Goal: Task Accomplishment & Management: Complete application form

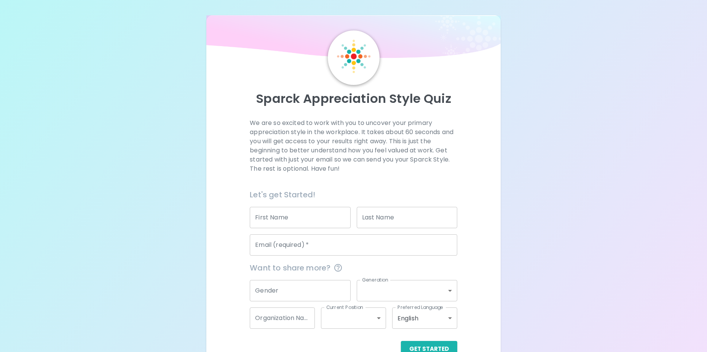
click at [286, 221] on input "First Name" at bounding box center [300, 217] width 101 height 21
type input "๋ฟาา"
click at [286, 221] on input "First Name" at bounding box center [300, 217] width 101 height 21
type input "Jakkrid"
type input "Momkratoke"
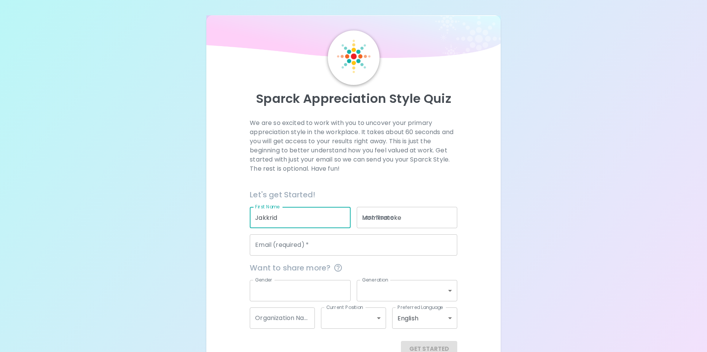
type input "[EMAIL_ADDRESS][DOMAIN_NAME]"
type input "[DEMOGRAPHIC_DATA]"
type input "generation_y"
type input "ME"
type input "senior_level"
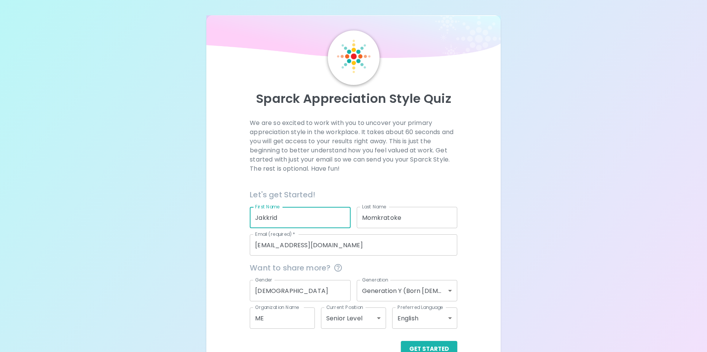
scroll to position [20, 0]
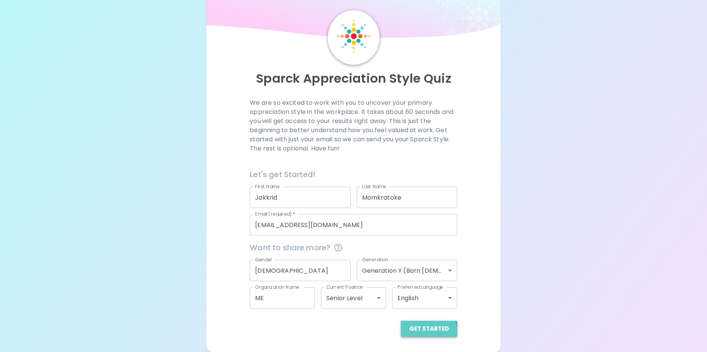
click at [366, 280] on button "Get Started" at bounding box center [429, 329] width 56 height 16
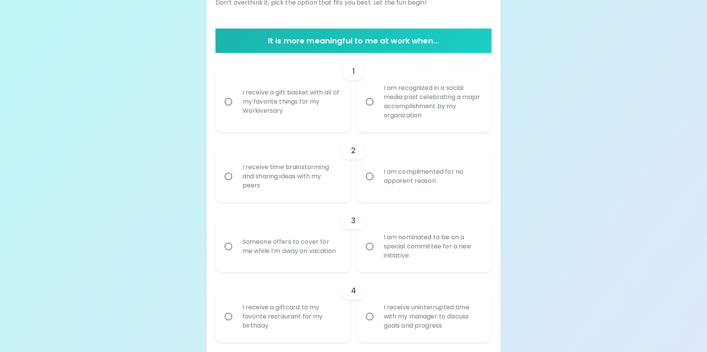
scroll to position [130, 0]
click at [366, 117] on div "I am recognized in a social media post celebrating a major accomplishment by my…" at bounding box center [433, 101] width 110 height 55
click at [366, 110] on input "I am recognized in a social media post celebrating a major accomplishment by my…" at bounding box center [370, 102] width 16 height 16
radio input "true"
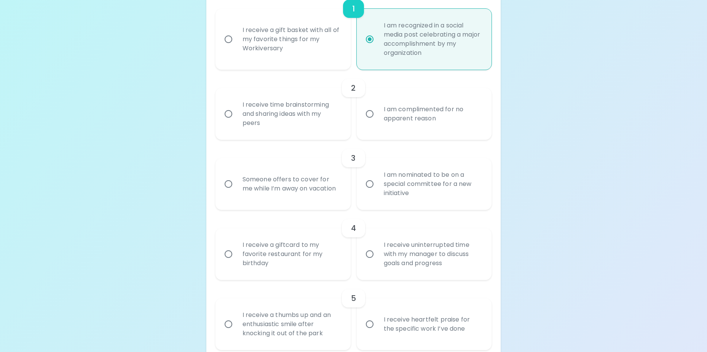
scroll to position [192, 0]
click at [317, 32] on div "I receive a gift basket with all of my favorite things for my Workiversary" at bounding box center [291, 39] width 110 height 46
click at [236, 32] on input "I receive a gift basket with all of my favorite things for my Workiversary" at bounding box center [228, 39] width 16 height 16
radio input "true"
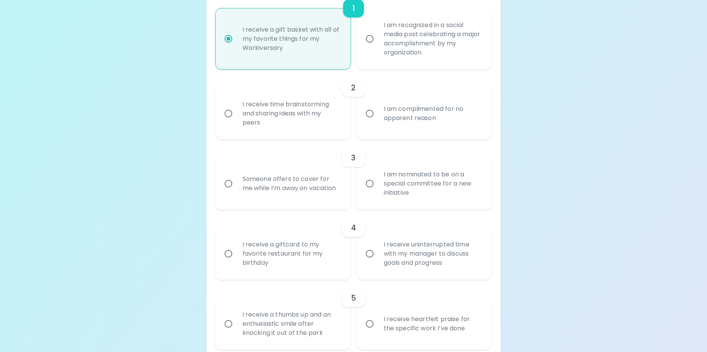
click at [328, 124] on div "I receive time brainstorming and sharing ideas with my peers" at bounding box center [291, 114] width 110 height 46
click at [236, 121] on input "I receive time brainstorming and sharing ideas with my peers" at bounding box center [228, 113] width 16 height 16
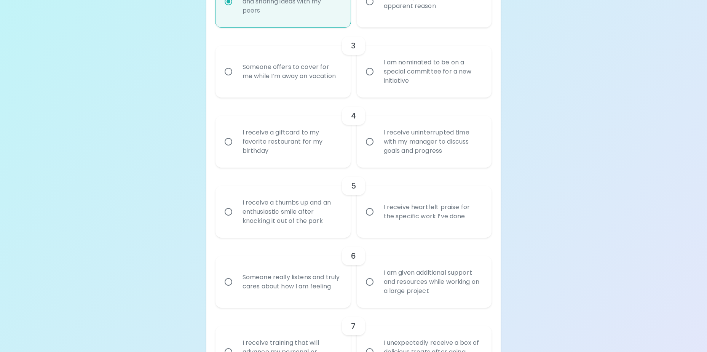
scroll to position [305, 0]
radio input "true"
click at [322, 67] on div "Someone offers to cover for me while I’m away on vacation" at bounding box center [291, 71] width 110 height 37
click at [236, 67] on input "Someone offers to cover for me while I’m away on vacation" at bounding box center [228, 71] width 16 height 16
radio input "false"
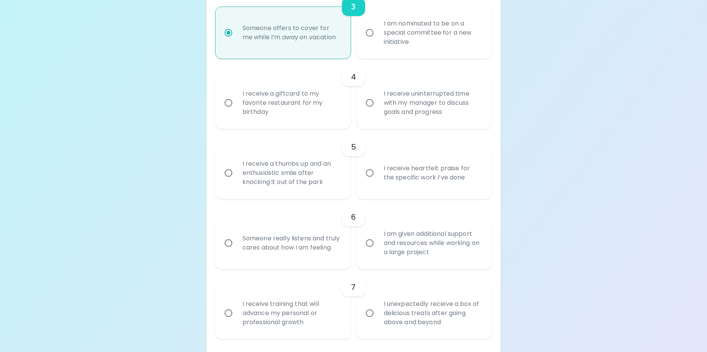
scroll to position [343, 0]
radio input "true"
click at [366, 118] on div "I receive uninterrupted time with my manager to discuss goals and progress" at bounding box center [433, 103] width 110 height 46
click at [366, 111] on input "I receive uninterrupted time with my manager to discuss goals and progress" at bounding box center [370, 103] width 16 height 16
radio input "false"
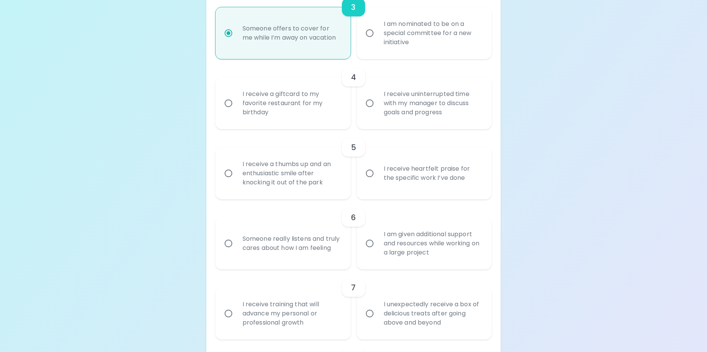
radio input "false"
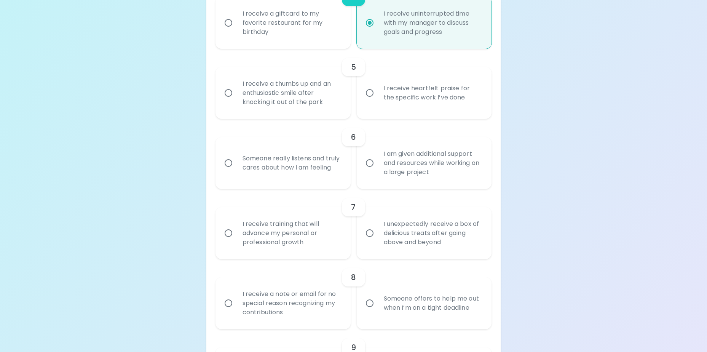
scroll to position [423, 0]
radio input "true"
click at [280, 31] on div "I receive a giftcard to my favorite restaurant for my birthday" at bounding box center [291, 23] width 110 height 46
click at [236, 30] on input "I receive a giftcard to my favorite restaurant for my birthday" at bounding box center [228, 22] width 16 height 16
radio input "false"
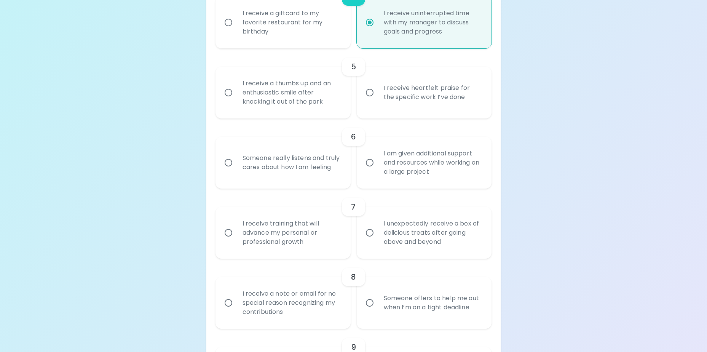
radio input "false"
radio input "true"
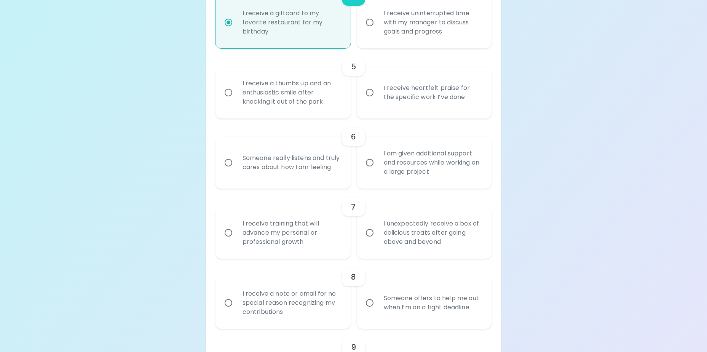
radio input "true"
click at [366, 113] on label "I receive heartfelt praise for the specific work I’ve done" at bounding box center [420, 93] width 135 height 52
click at [366, 101] on input "I receive heartfelt praise for the specific work I’ve done" at bounding box center [370, 93] width 16 height 16
radio input "false"
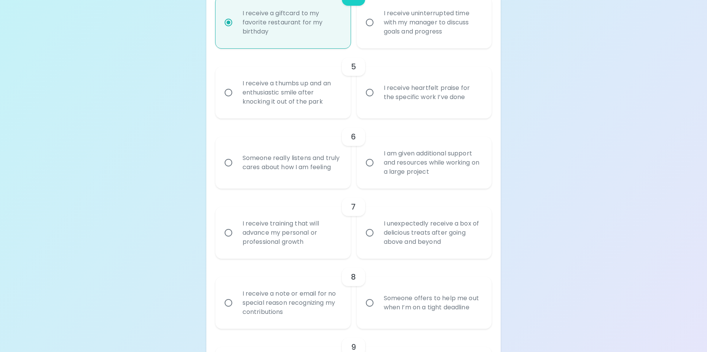
radio input "false"
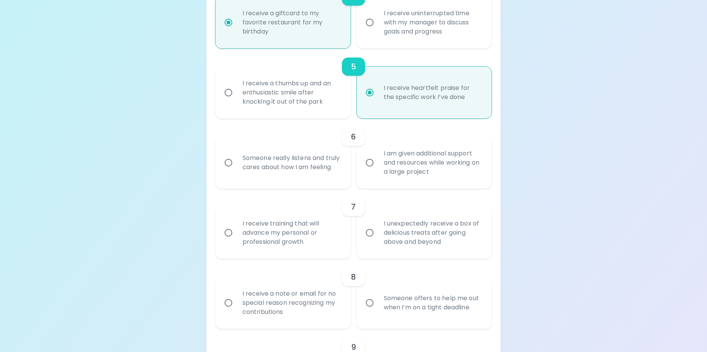
scroll to position [484, 0]
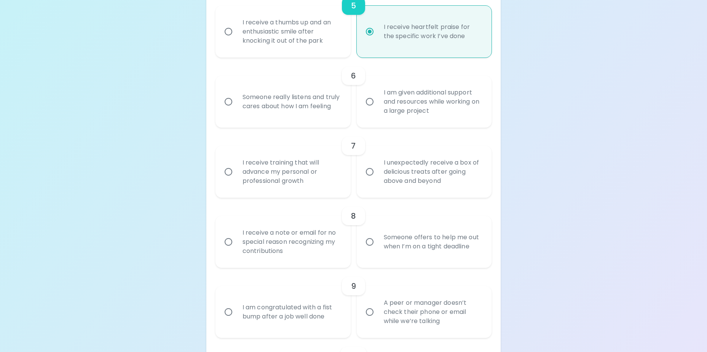
radio input "true"
click at [314, 45] on div "I receive a thumbs up and an enthusiastic smile after knocking it out of the pa…" at bounding box center [291, 32] width 110 height 46
click at [236, 40] on input "I receive a thumbs up and an enthusiastic smile after knocking it out of the pa…" at bounding box center [228, 32] width 16 height 16
radio input "false"
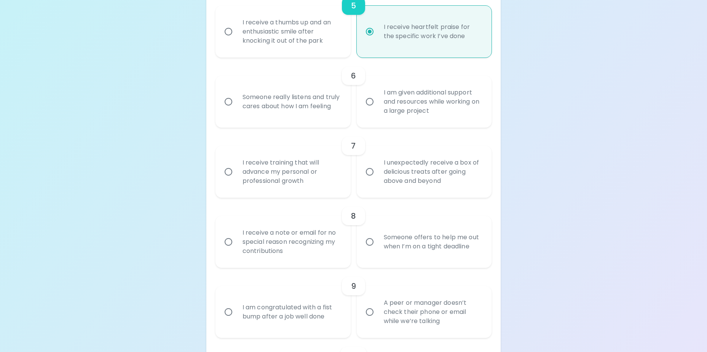
radio input "false"
radio input "true"
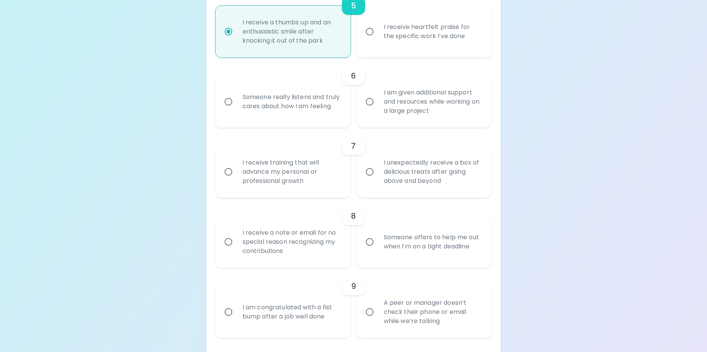
radio input "true"
click at [366, 38] on div "I receive heartfelt praise for the specific work I’ve done" at bounding box center [433, 31] width 110 height 37
click at [366, 38] on input "I receive heartfelt praise for the specific work I’ve done" at bounding box center [370, 32] width 16 height 16
radio input "false"
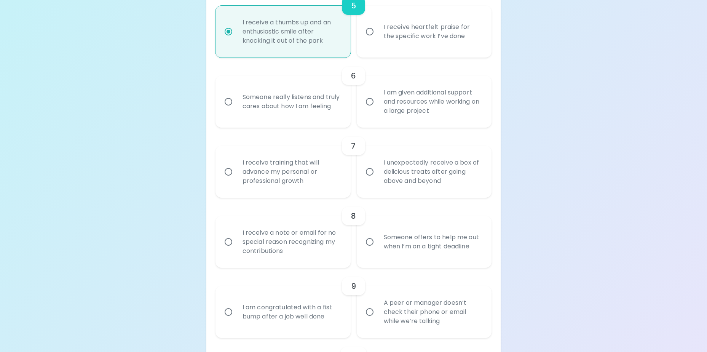
radio input "false"
radio input "true"
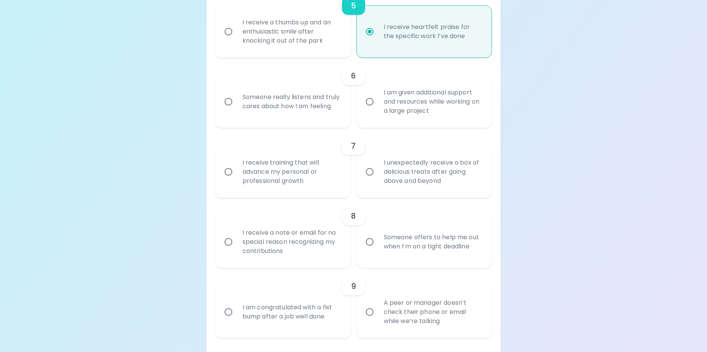
radio input "true"
click at [317, 120] on div "Someone really listens and truly cares about how I am feeling" at bounding box center [291, 101] width 110 height 37
click at [236, 110] on input "Someone really listens and truly cares about how I am feeling" at bounding box center [228, 102] width 16 height 16
radio input "false"
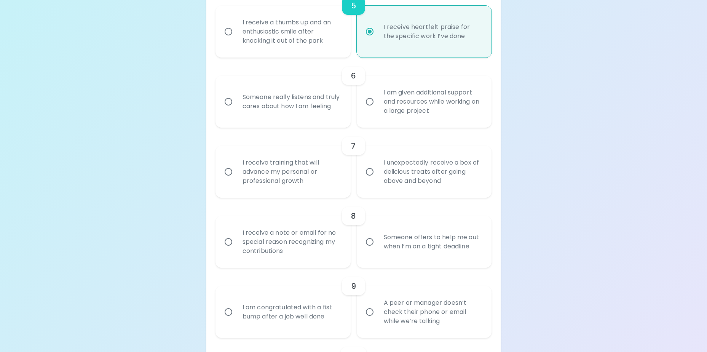
radio input "false"
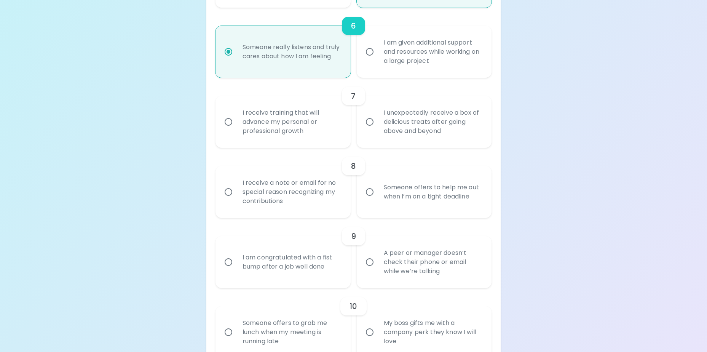
scroll to position [534, 0]
radio input "true"
click at [366, 63] on div "I am given additional support and resources while working on a large project" at bounding box center [433, 52] width 110 height 46
click at [366, 60] on input "I am given additional support and resources while working on a large project" at bounding box center [370, 52] width 16 height 16
radio input "false"
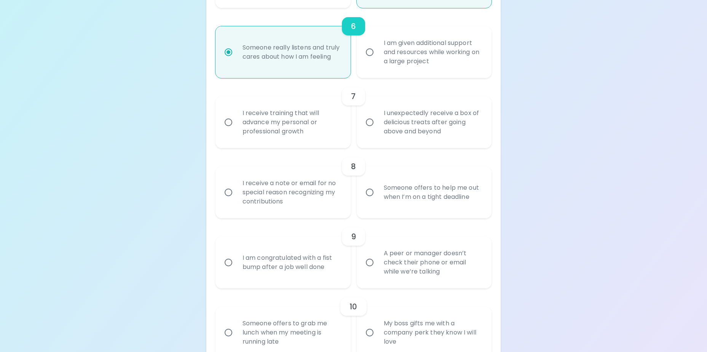
radio input "false"
radio input "true"
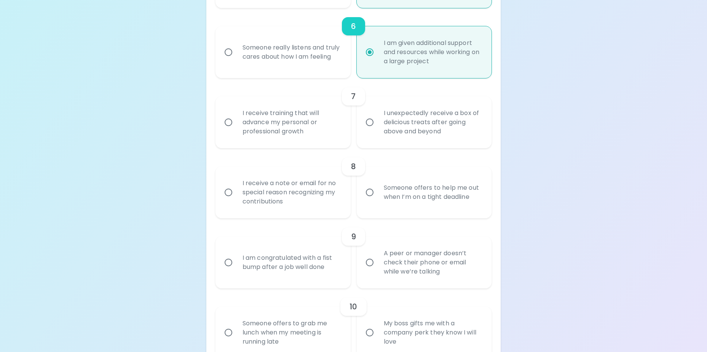
radio input "true"
click at [296, 53] on div "Someone really listens and truly cares about how I am feeling" at bounding box center [291, 52] width 110 height 37
click at [236, 53] on input "Someone really listens and truly cares about how I am feeling" at bounding box center [228, 52] width 16 height 16
radio input "false"
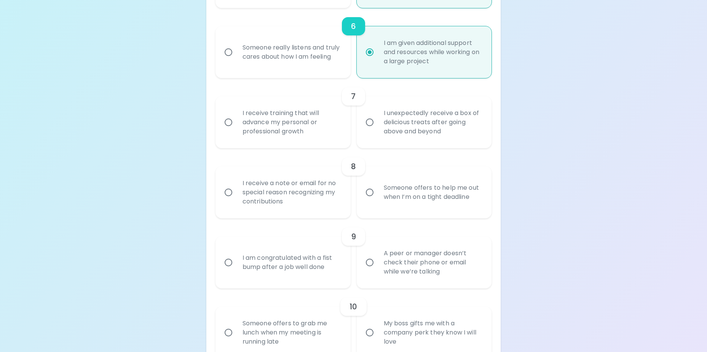
radio input "false"
radio input "true"
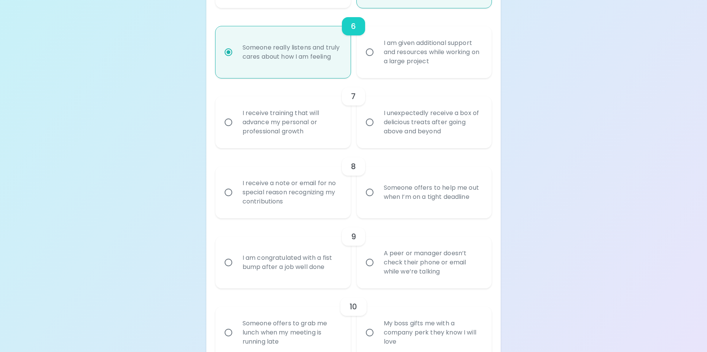
radio input "true"
click at [366, 58] on div "I am given additional support and resources while working on a large project" at bounding box center [433, 52] width 110 height 46
click at [366, 58] on input "I am given additional support and resources while working on a large project" at bounding box center [370, 52] width 16 height 16
radio input "false"
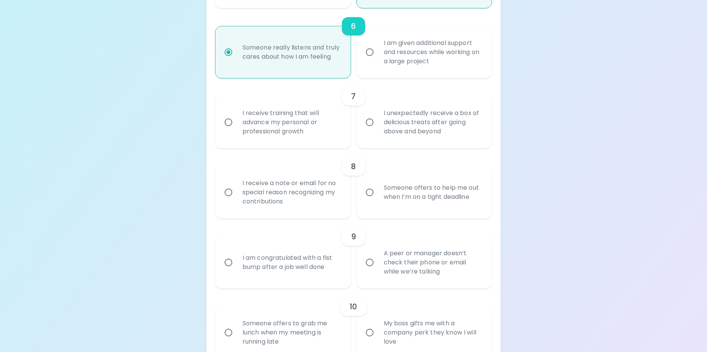
radio input "false"
radio input "true"
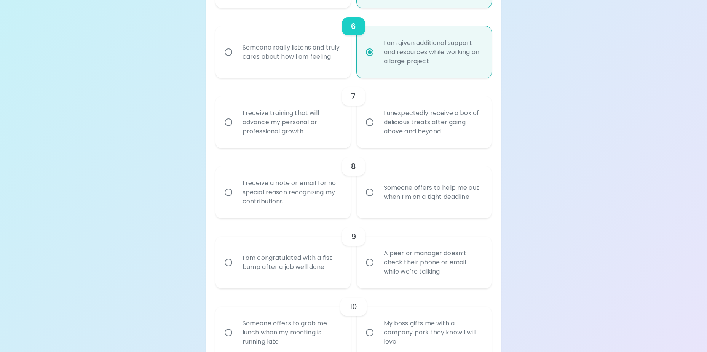
radio input "true"
click at [334, 141] on div "I receive training that will advance my personal or professional growth" at bounding box center [291, 122] width 110 height 46
click at [236, 130] on input "I receive training that will advance my personal or professional growth" at bounding box center [228, 122] width 16 height 16
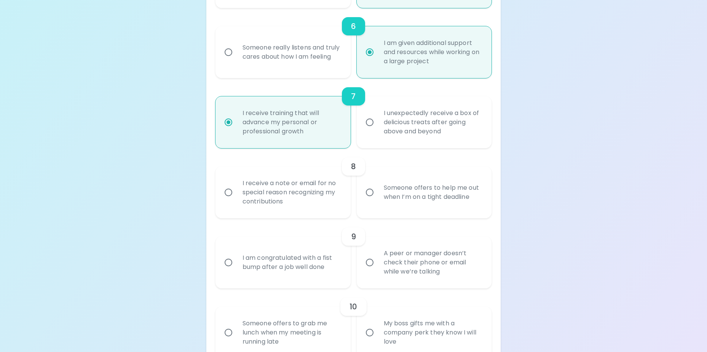
radio input "false"
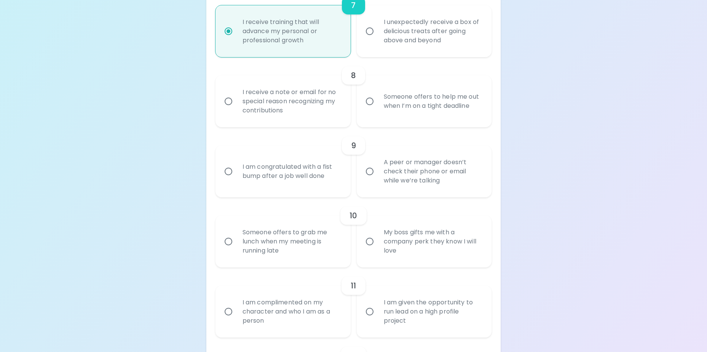
scroll to position [625, 0]
radio input "true"
click at [366, 116] on div "Someone offers to help me out when I’m on a tight deadline" at bounding box center [433, 101] width 110 height 37
click at [366, 110] on input "Someone offers to help me out when I’m on a tight deadline" at bounding box center [370, 102] width 16 height 16
radio input "false"
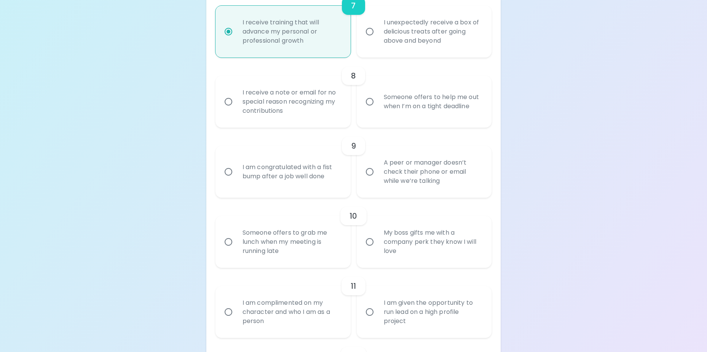
radio input "false"
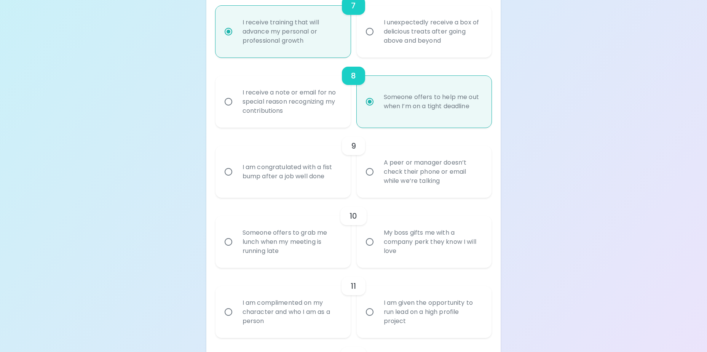
scroll to position [685, 0]
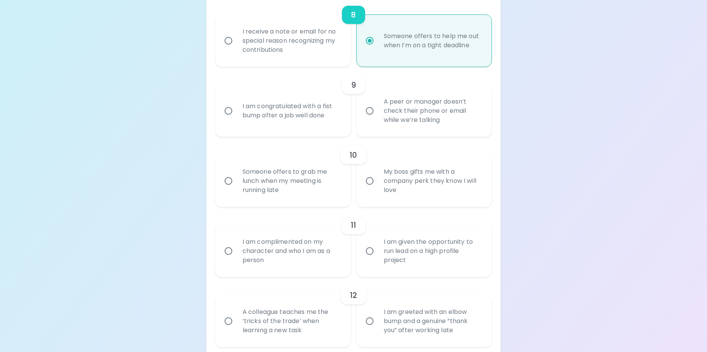
radio input "true"
click at [305, 123] on div "I am congratulated with a fist bump after a job well done" at bounding box center [291, 111] width 110 height 37
click at [236, 119] on input "I am congratulated with a fist bump after a job well done" at bounding box center [228, 111] width 16 height 16
radio input "false"
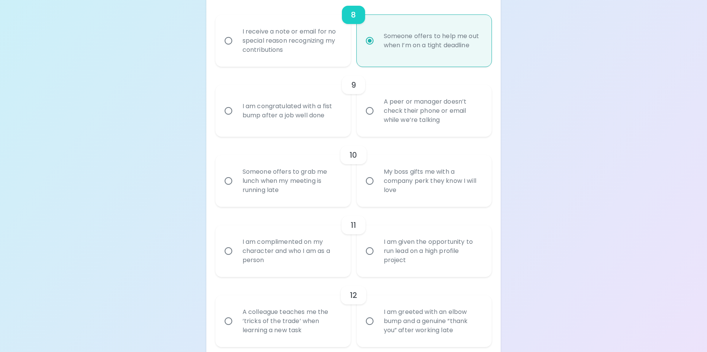
radio input "false"
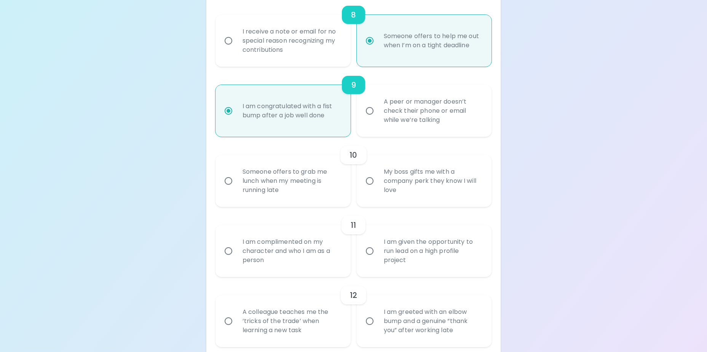
scroll to position [746, 0]
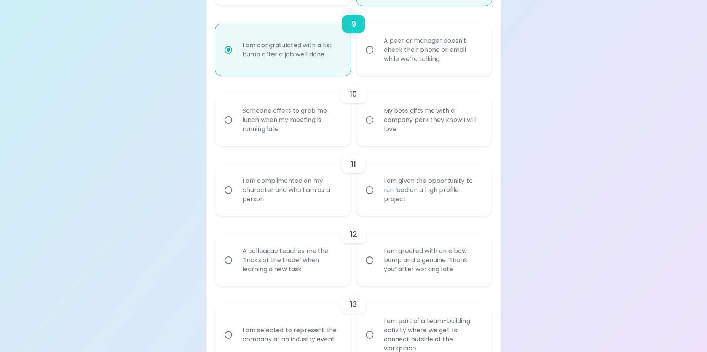
radio input "true"
click at [284, 134] on div "Someone offers to grab me lunch when my meeting is running late" at bounding box center [291, 120] width 110 height 46
click at [236, 128] on input "Someone offers to grab me lunch when my meeting is running late" at bounding box center [228, 120] width 16 height 16
radio input "false"
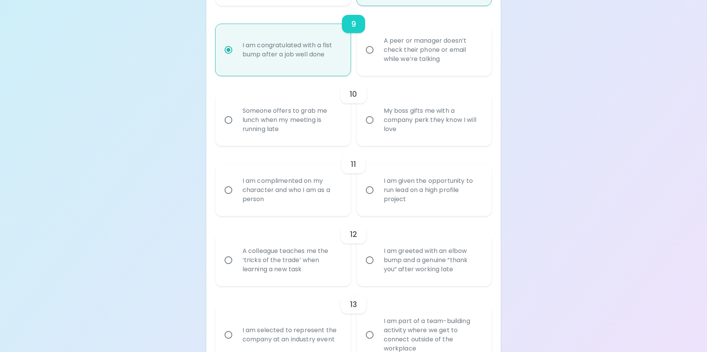
radio input "false"
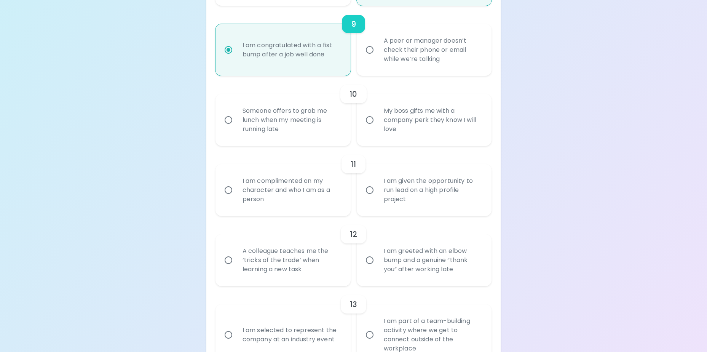
radio input "false"
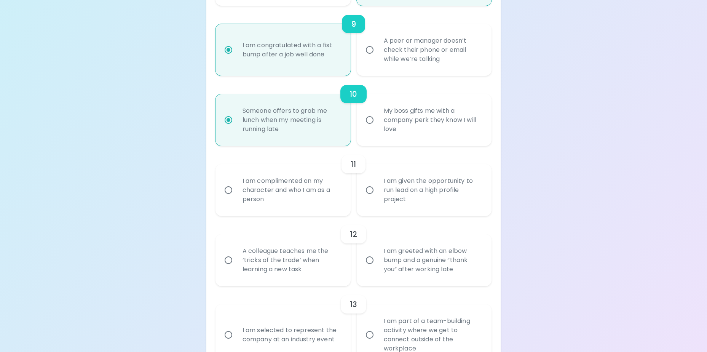
scroll to position [807, 0]
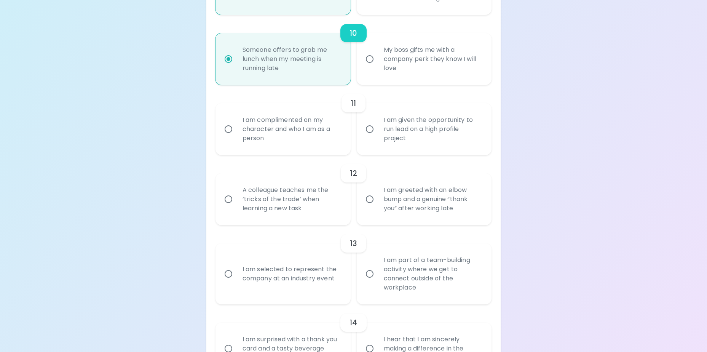
radio input "true"
click at [315, 127] on div "I am complimented on my character and who I am as a person" at bounding box center [291, 129] width 110 height 46
click at [236, 127] on input "I am complimented on my character and who I am as a person" at bounding box center [228, 129] width 16 height 16
radio input "false"
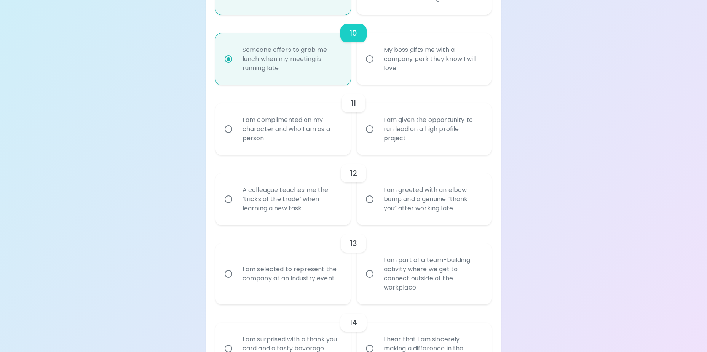
radio input "false"
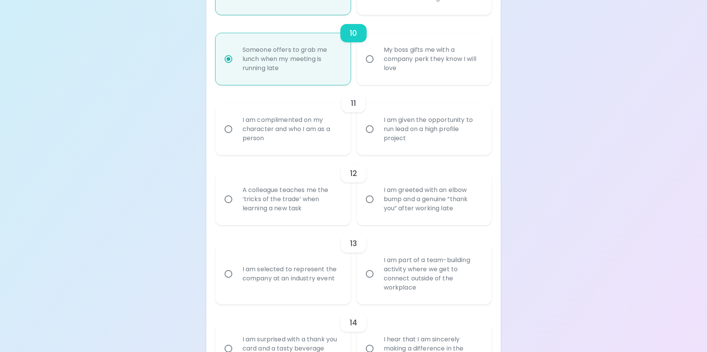
radio input "false"
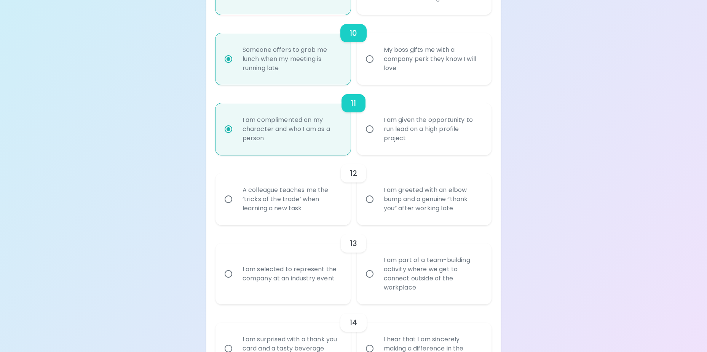
scroll to position [868, 0]
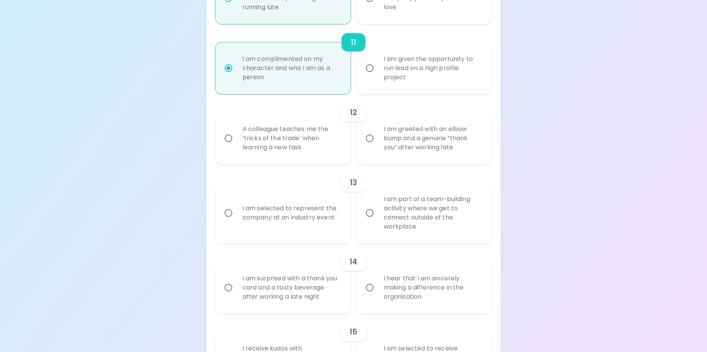
radio input "true"
click at [366, 155] on div "I am greeted with an elbow bump and a genuine “thank you” after working late" at bounding box center [433, 138] width 110 height 46
click at [366, 146] on input "I am greeted with an elbow bump and a genuine “thank you” after working late" at bounding box center [370, 138] width 16 height 16
radio input "false"
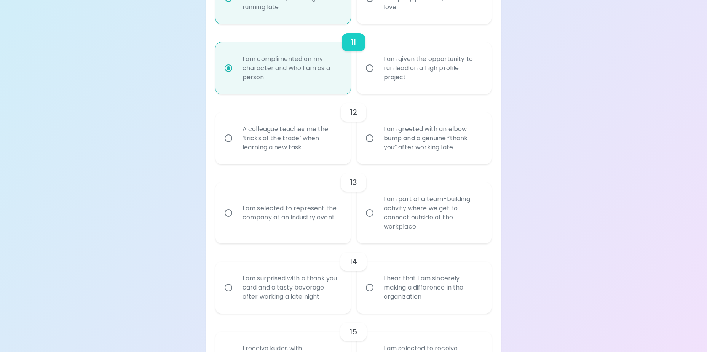
radio input "false"
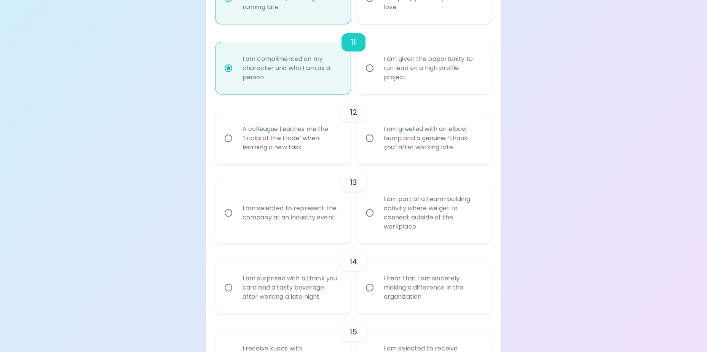
radio input "false"
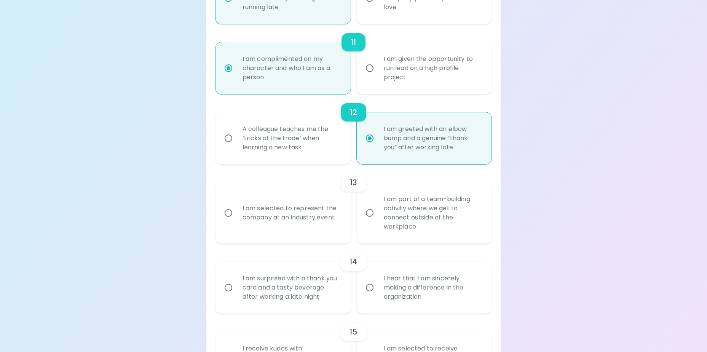
scroll to position [929, 0]
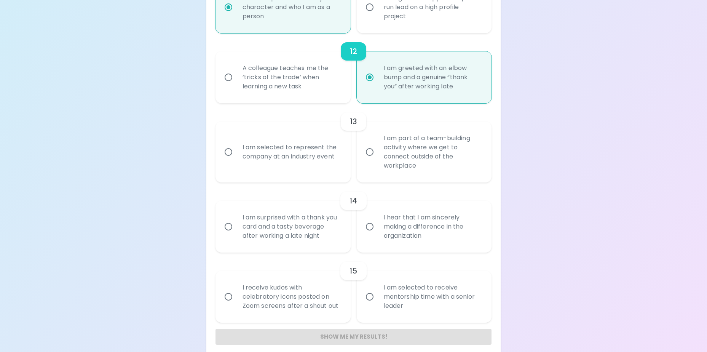
radio input "true"
click at [366, 166] on div "I am part of a team-building activity where we get to connect outside of the wo…" at bounding box center [433, 152] width 110 height 55
click at [366, 160] on input "I am part of a team-building activity where we get to connect outside of the wo…" at bounding box center [370, 152] width 16 height 16
radio input "false"
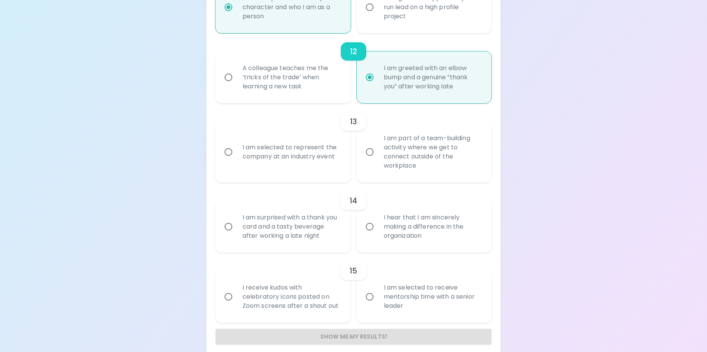
radio input "false"
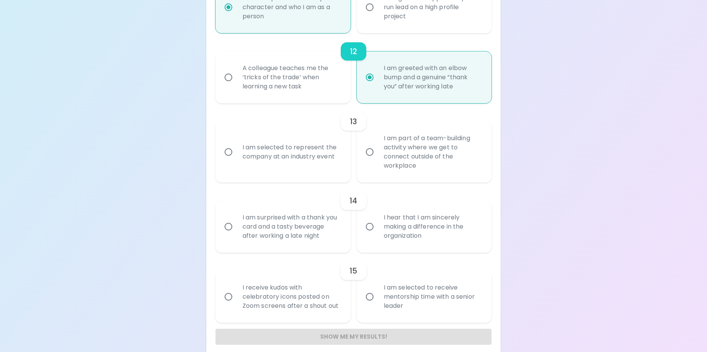
radio input "false"
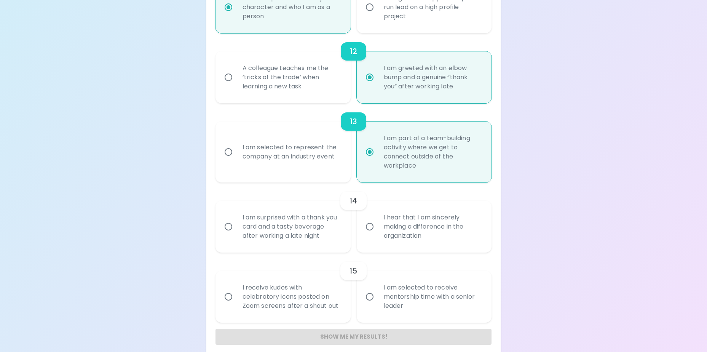
scroll to position [937, 0]
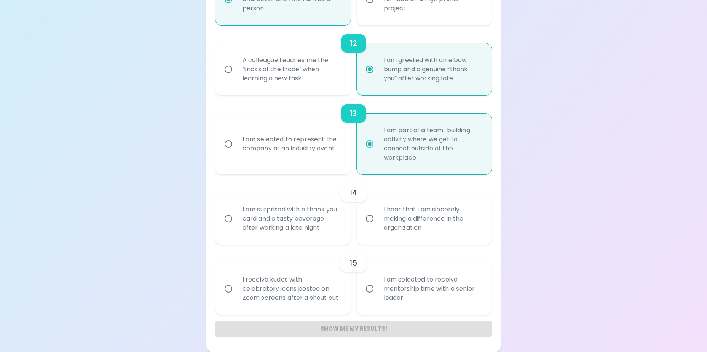
radio input "true"
click at [333, 220] on div "I am surprised with a thank you card and a tasty beverage after working a late …" at bounding box center [291, 219] width 110 height 46
click at [236, 220] on input "I am surprised with a thank you card and a tasty beverage after working a late …" at bounding box center [228, 219] width 16 height 16
radio input "false"
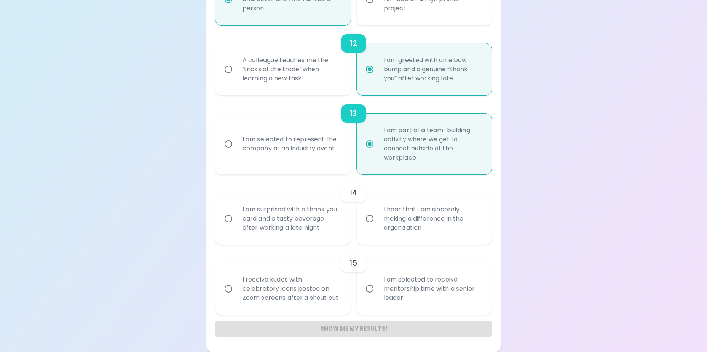
radio input "false"
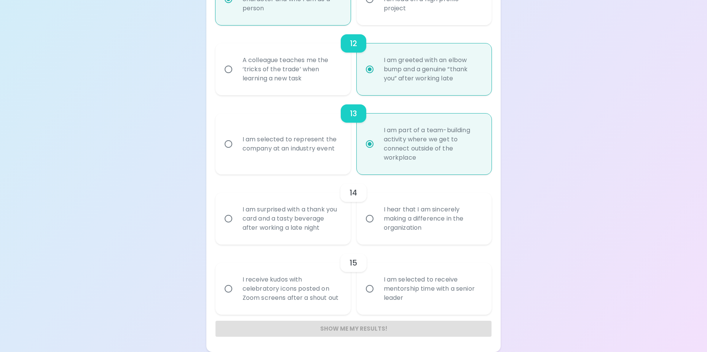
radio input "false"
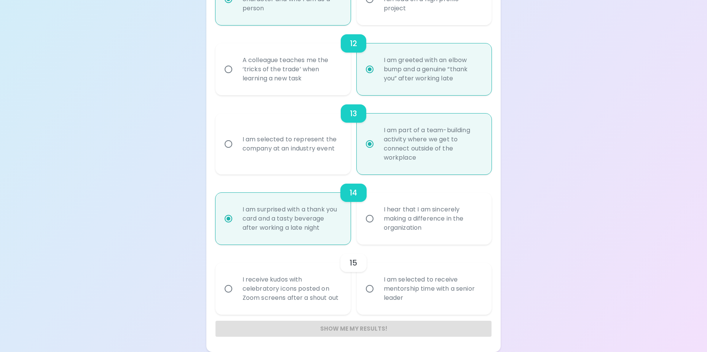
radio input "true"
click at [366, 216] on div "I hear that I am sincerely making a difference in the organization" at bounding box center [433, 219] width 110 height 46
click at [366, 216] on input "I hear that I am sincerely making a difference in the organization" at bounding box center [370, 219] width 16 height 16
radio input "false"
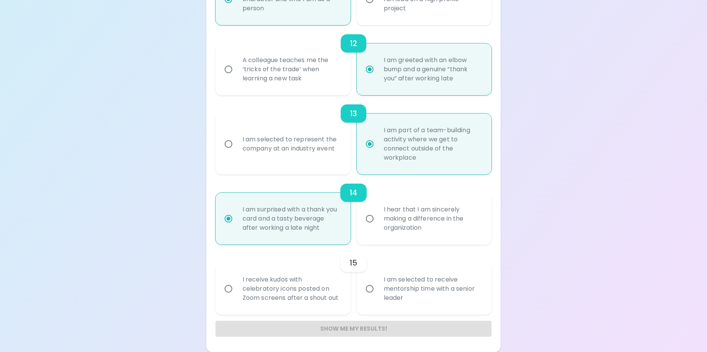
radio input "false"
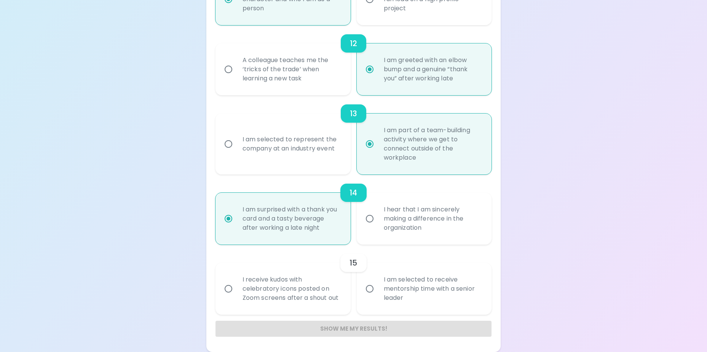
radio input "false"
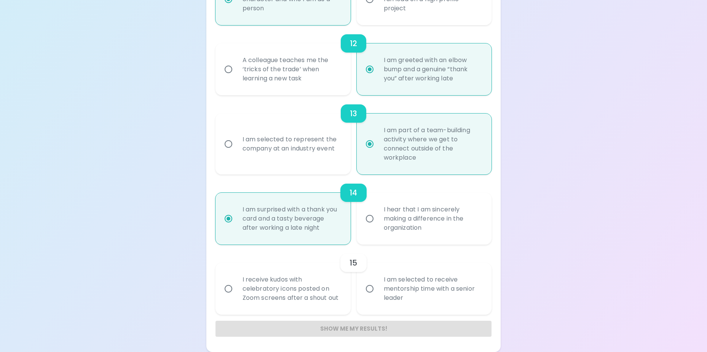
radio input "true"
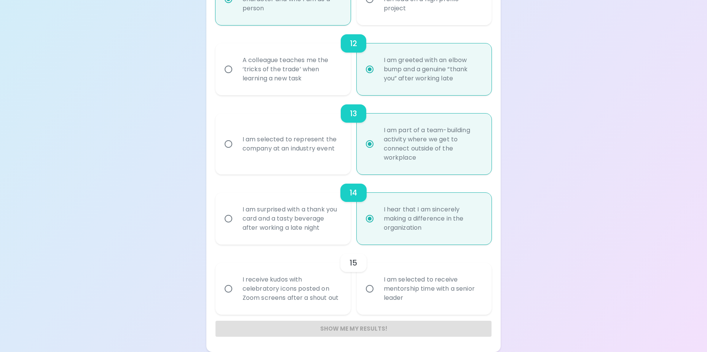
radio input "true"
click at [292, 195] on div "14" at bounding box center [354, 193] width 276 height 18
click at [305, 221] on div "I am surprised with a thank you card and a tasty beverage after working a late …" at bounding box center [291, 219] width 110 height 46
click at [236, 221] on input "I am surprised with a thank you card and a tasty beverage after working a late …" at bounding box center [228, 219] width 16 height 16
radio input "false"
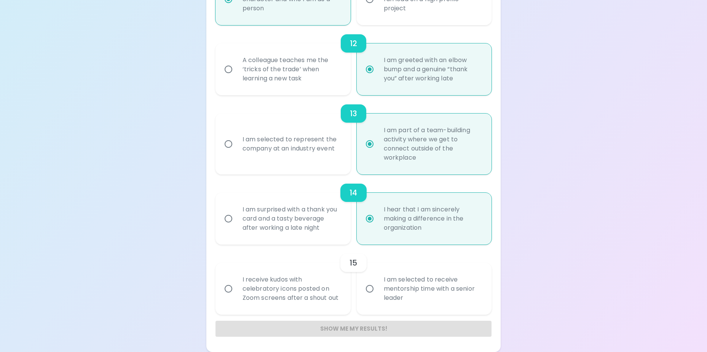
radio input "false"
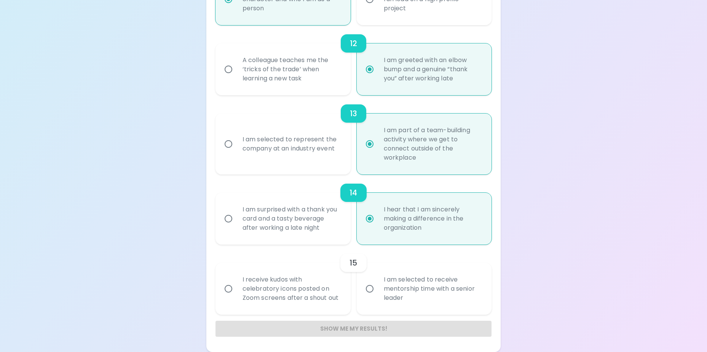
radio input "false"
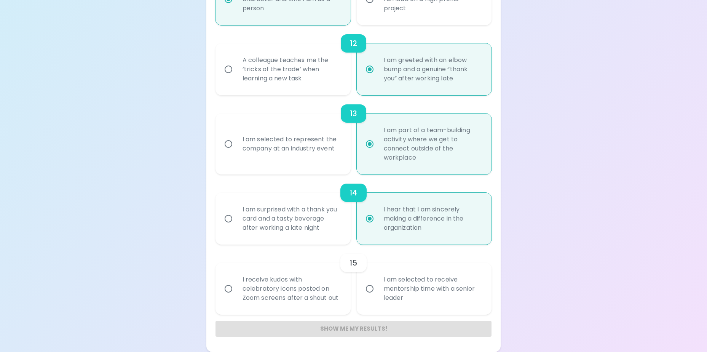
radio input "false"
radio input "true"
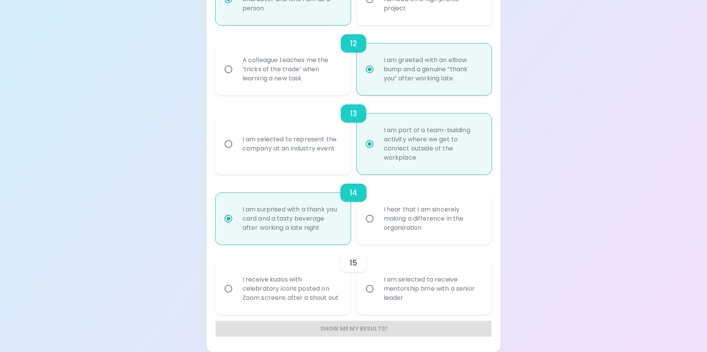
radio input "true"
click at [366, 199] on div "14" at bounding box center [354, 193] width 276 height 18
click at [366, 228] on div "I hear that I am sincerely making a difference in the organization" at bounding box center [433, 219] width 110 height 46
click at [366, 227] on input "I hear that I am sincerely making a difference in the organization" at bounding box center [370, 219] width 16 height 16
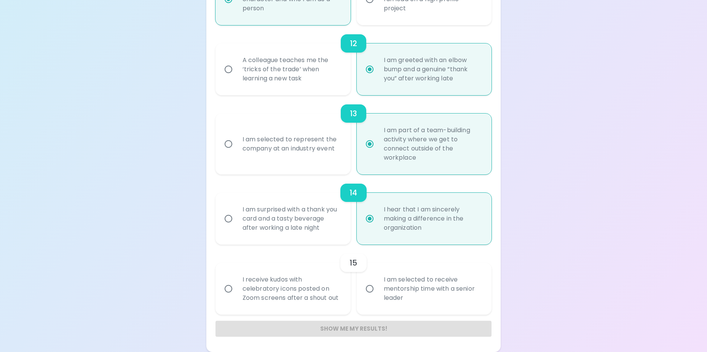
radio input "false"
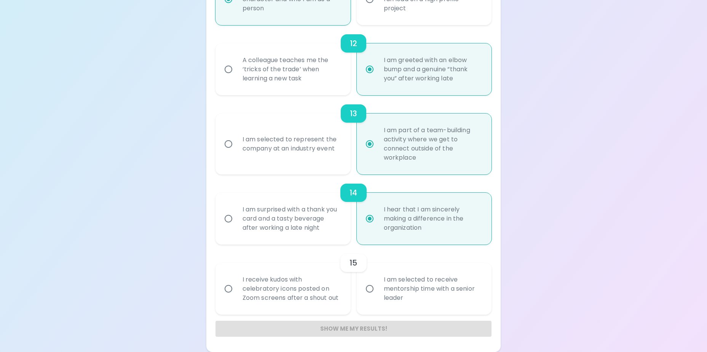
radio input "false"
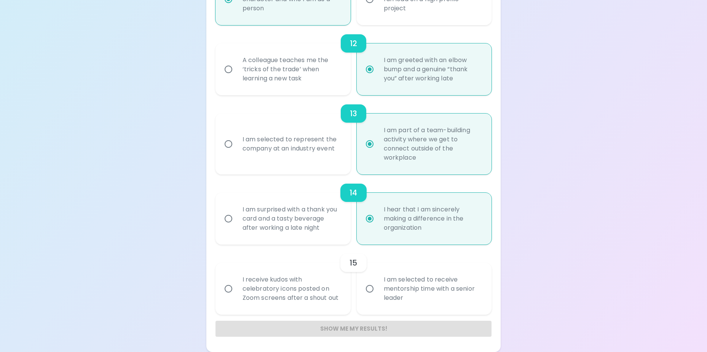
radio input "false"
radio input "true"
click at [290, 280] on div "I receive kudos with celebratory icons posted on Zoom screens after a shout out" at bounding box center [291, 289] width 110 height 46
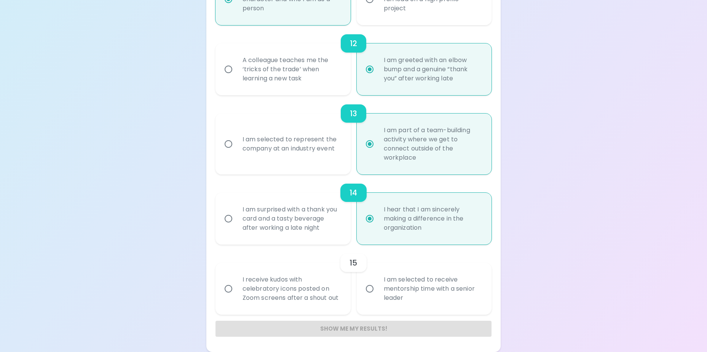
click at [236, 280] on input "I receive kudos with celebratory icons posted on Zoom screens after a shout out" at bounding box center [228, 289] width 16 height 16
radio input "false"
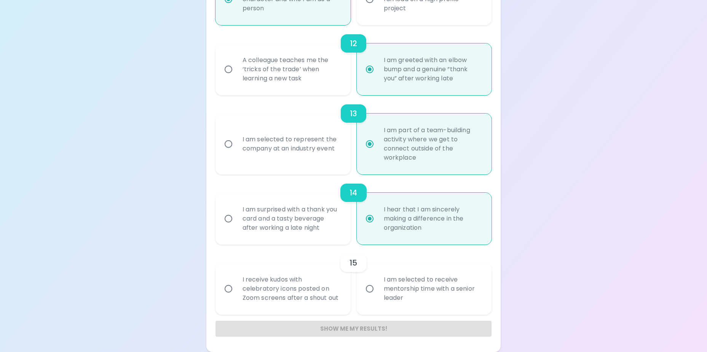
radio input "false"
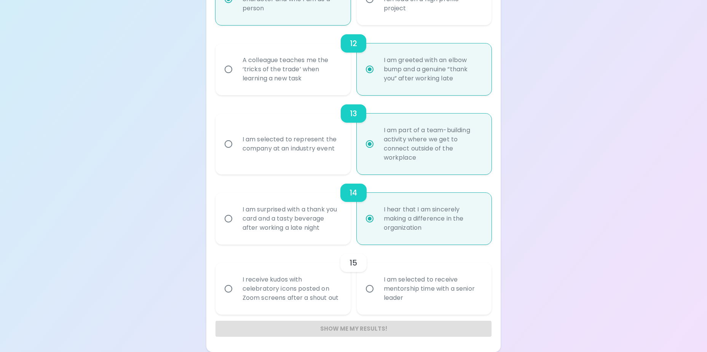
radio input "false"
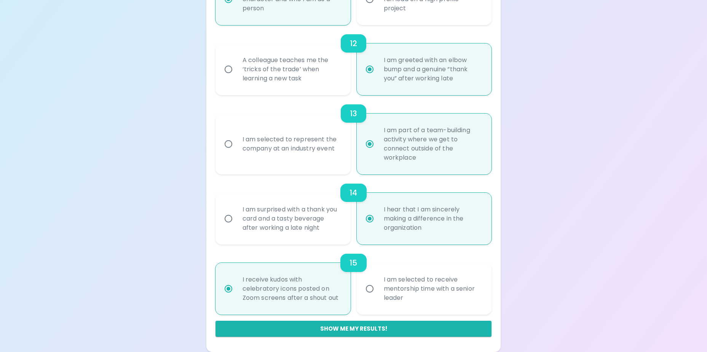
radio input "true"
click at [366, 280] on div "I am selected to receive mentorship time with a senior leader" at bounding box center [433, 289] width 110 height 46
click at [366, 280] on input "I am selected to receive mentorship time with a senior leader" at bounding box center [370, 289] width 16 height 16
radio input "false"
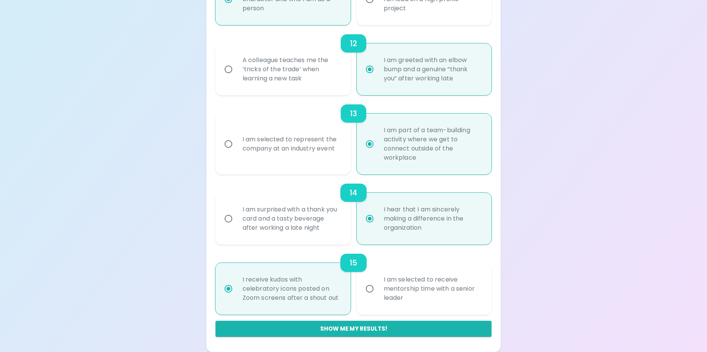
radio input "false"
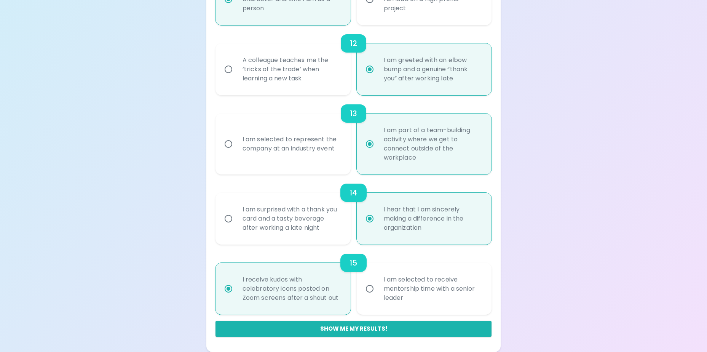
radio input "false"
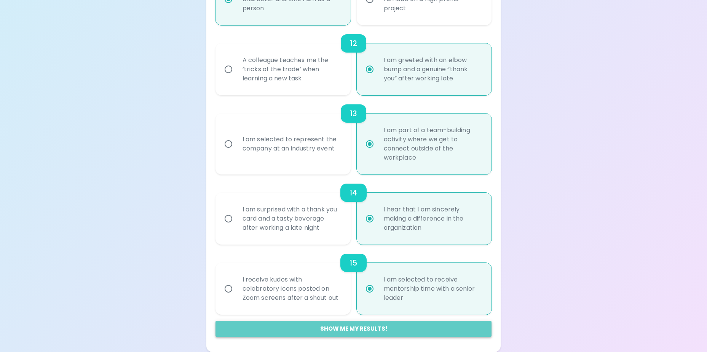
click at [340, 280] on button "Show me my results!" at bounding box center [354, 329] width 276 height 16
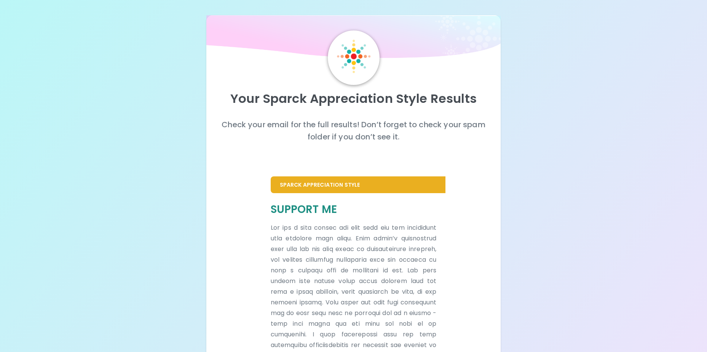
scroll to position [160, 0]
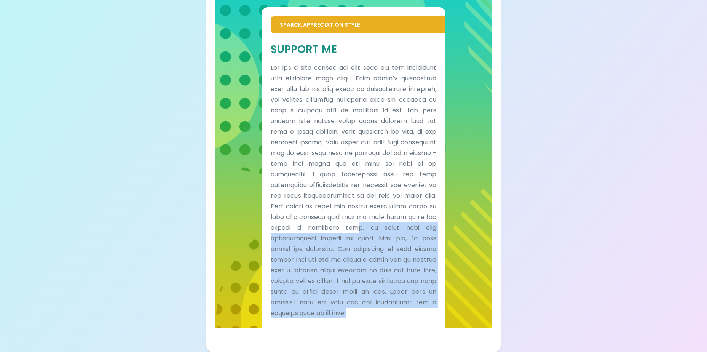
drag, startPoint x: 422, startPoint y: 225, endPoint x: 465, endPoint y: 340, distance: 123.3
click at [366, 280] on div "Your Sparck Appreciation Style Results Check your email for the full results! D…" at bounding box center [353, 103] width 295 height 497
